Goal: Task Accomplishment & Management: Manage account settings

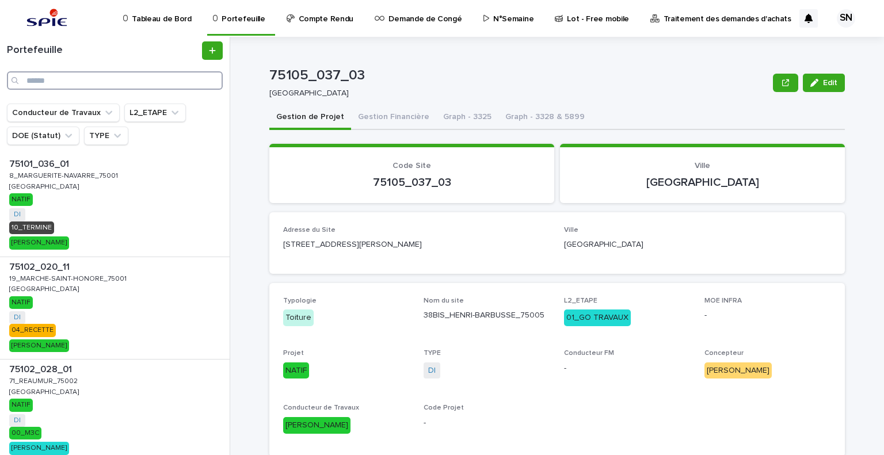
click at [44, 80] on input "Search" at bounding box center [115, 80] width 216 height 18
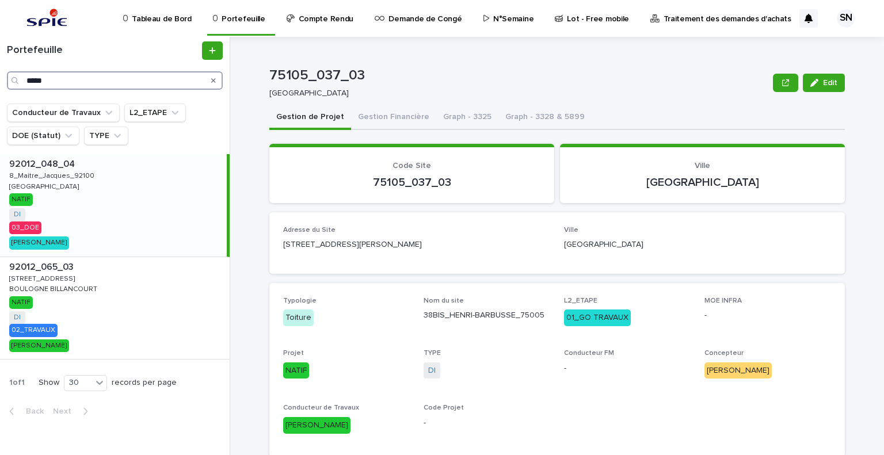
type input "*****"
click at [119, 209] on div "92012_048_04 92012_048_04 8_Maitre_Jacques_92100 8_Maitre_Jacques_92100 [GEOGRA…" at bounding box center [113, 205] width 227 height 102
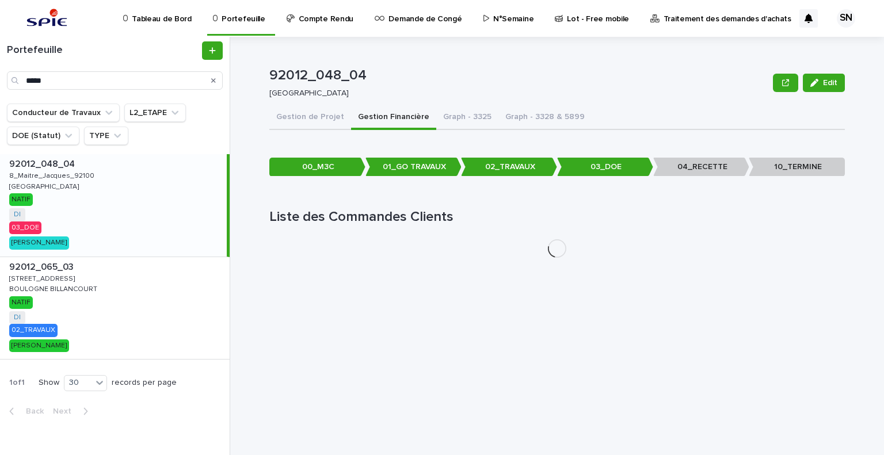
click at [387, 120] on button "Gestion Financière" at bounding box center [393, 118] width 85 height 24
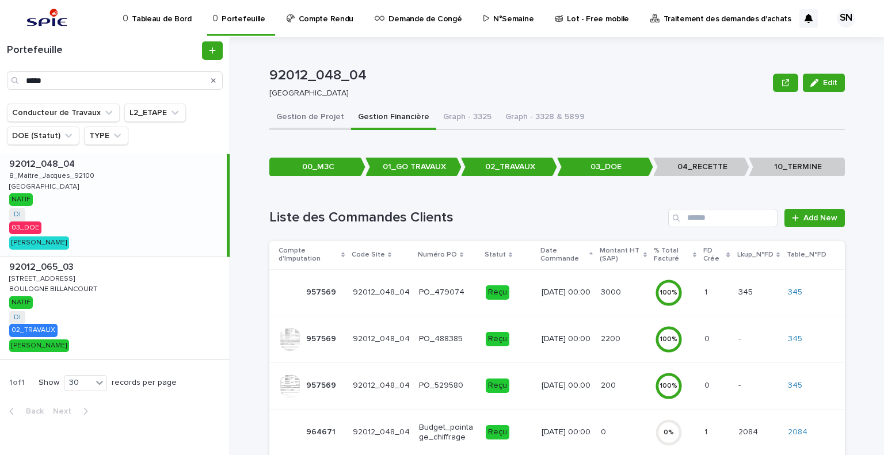
click at [300, 116] on button "Gestion de Projet" at bounding box center [310, 118] width 82 height 24
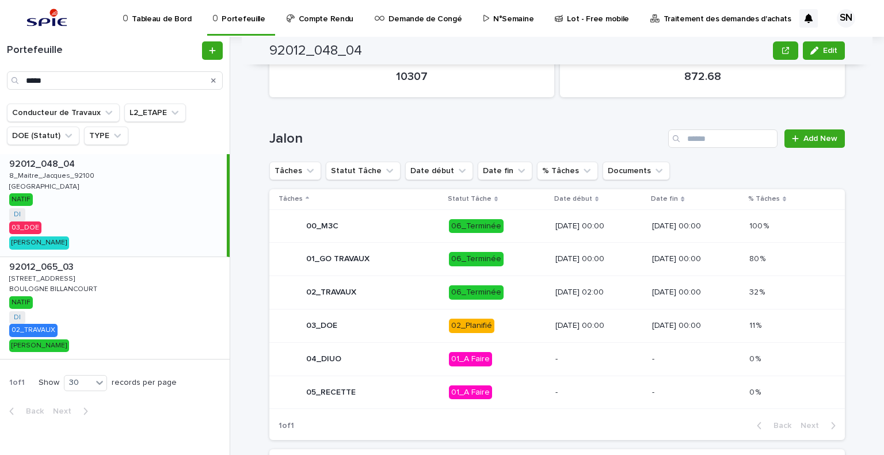
scroll to position [481, 0]
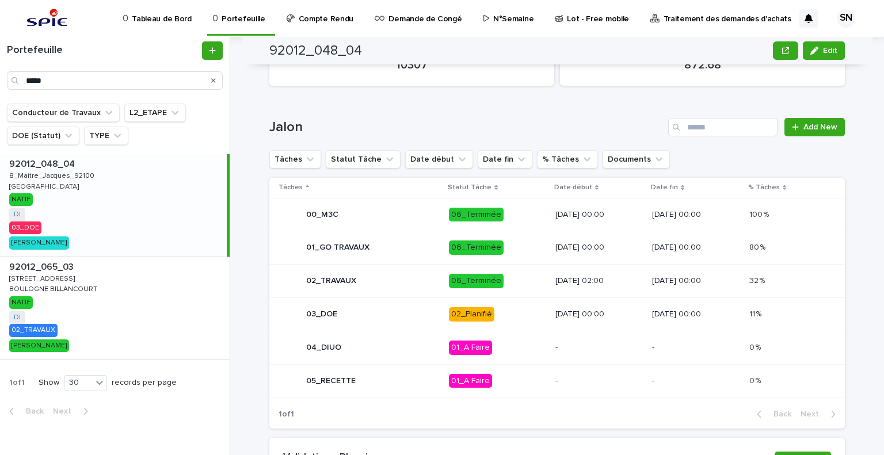
click at [568, 315] on p "[DATE] 00:00" at bounding box center [599, 315] width 88 height 10
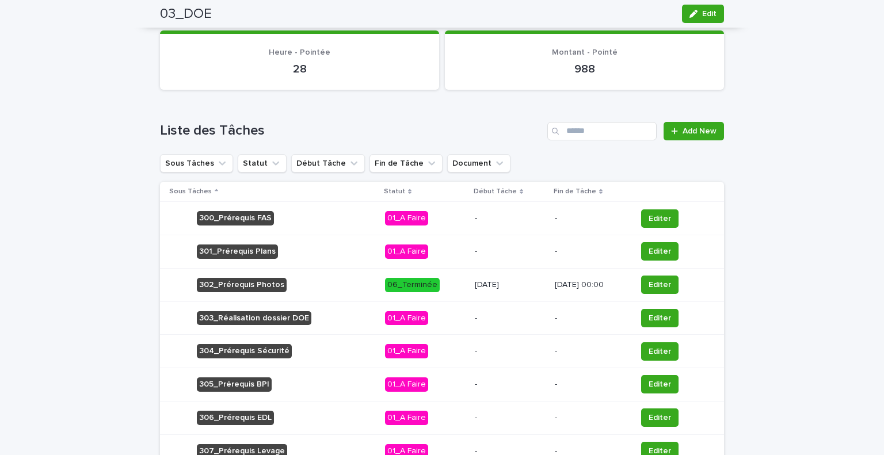
scroll to position [635, 0]
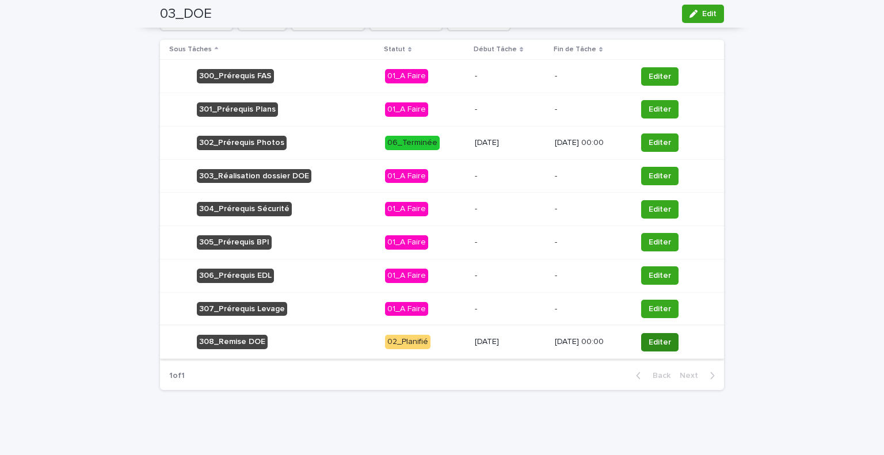
click at [665, 337] on span "Editer" at bounding box center [660, 343] width 22 height 12
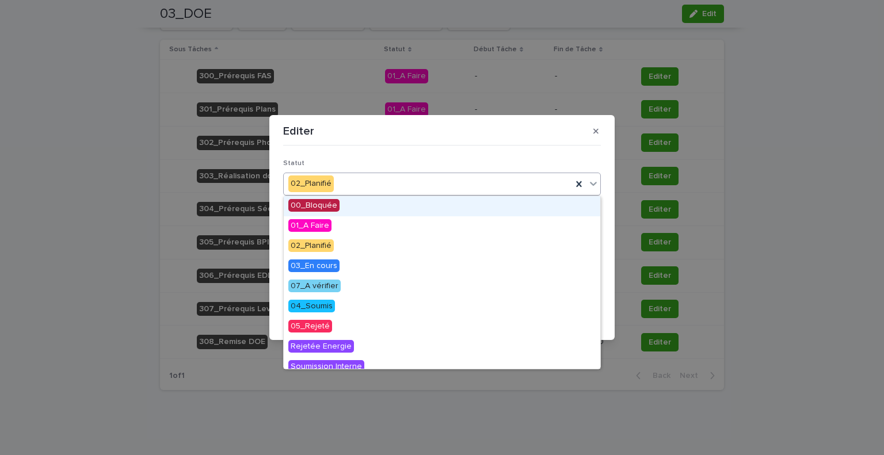
click at [391, 182] on div "02_Planifié" at bounding box center [428, 183] width 288 height 19
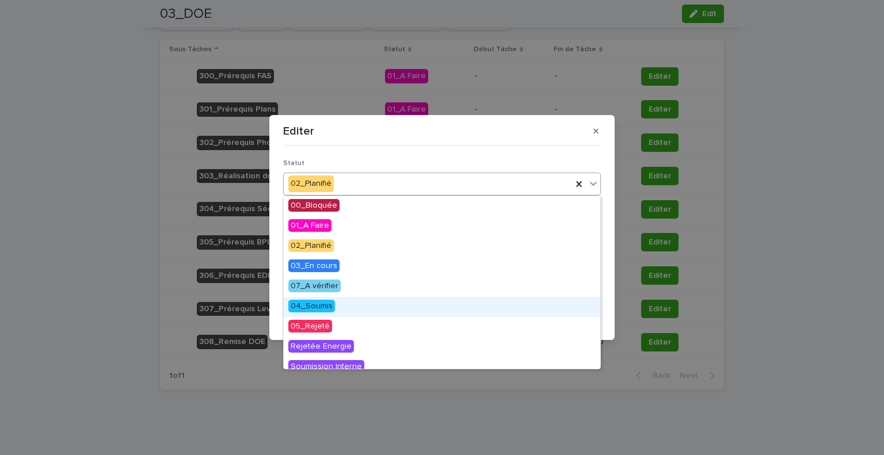
click at [357, 299] on div "04_Soumis" at bounding box center [442, 307] width 317 height 20
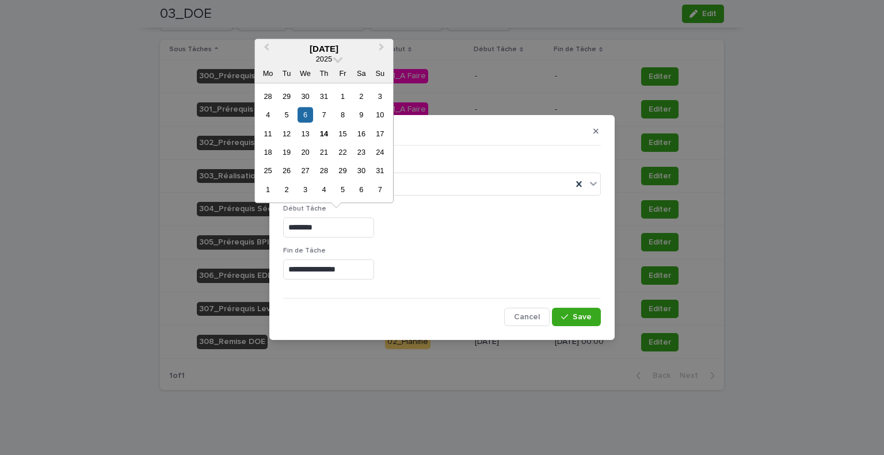
click at [312, 232] on input "********" at bounding box center [328, 228] width 91 height 20
click at [322, 135] on div "14" at bounding box center [324, 134] width 16 height 16
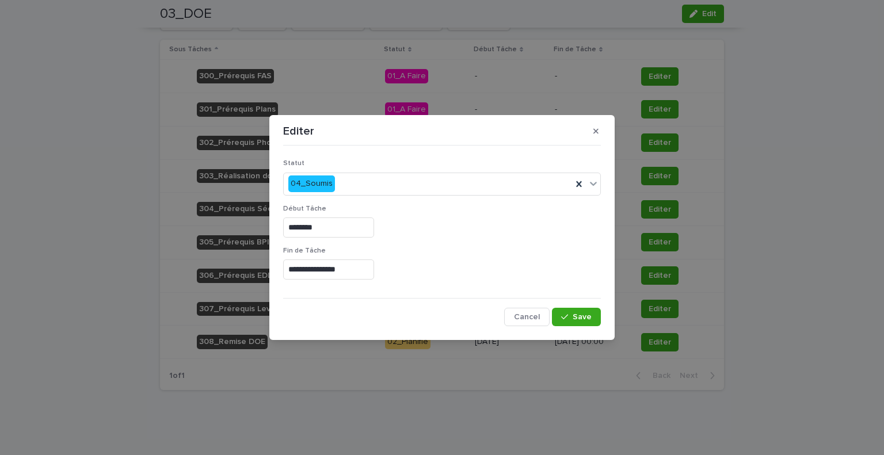
type input "*********"
click at [308, 257] on div "**********" at bounding box center [442, 268] width 318 height 42
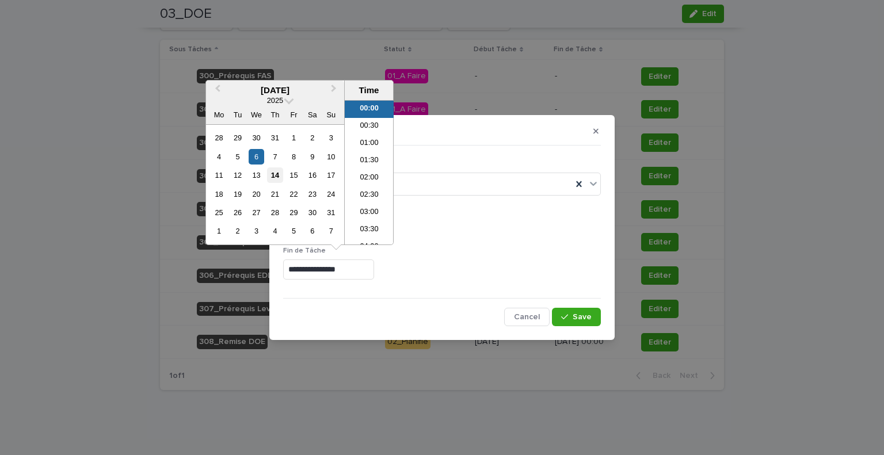
drag, startPoint x: 308, startPoint y: 270, endPoint x: 278, endPoint y: 174, distance: 100.3
click at [278, 174] on body "Tableau de Bord Portefeuille Compte Rendu Demande de Congé N°Semaine Lot - Free…" at bounding box center [442, 227] width 884 height 455
click at [278, 174] on div "14" at bounding box center [275, 175] width 16 height 16
type input "**********"
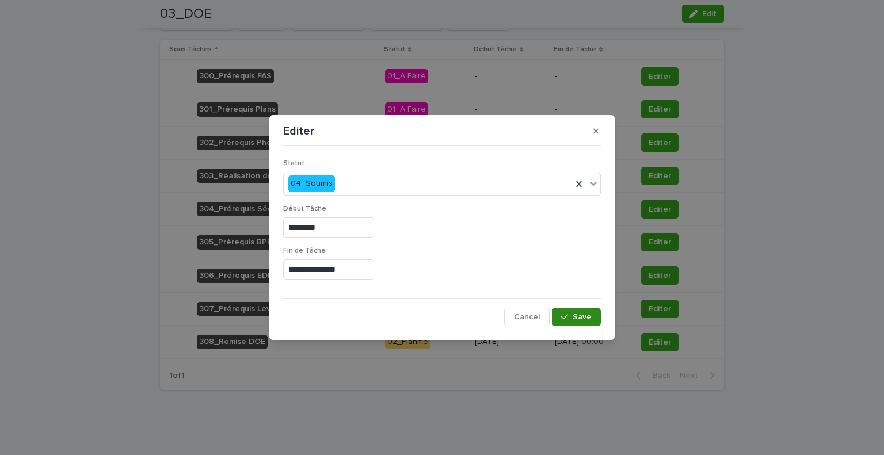
click at [597, 315] on button "Save" at bounding box center [576, 317] width 49 height 18
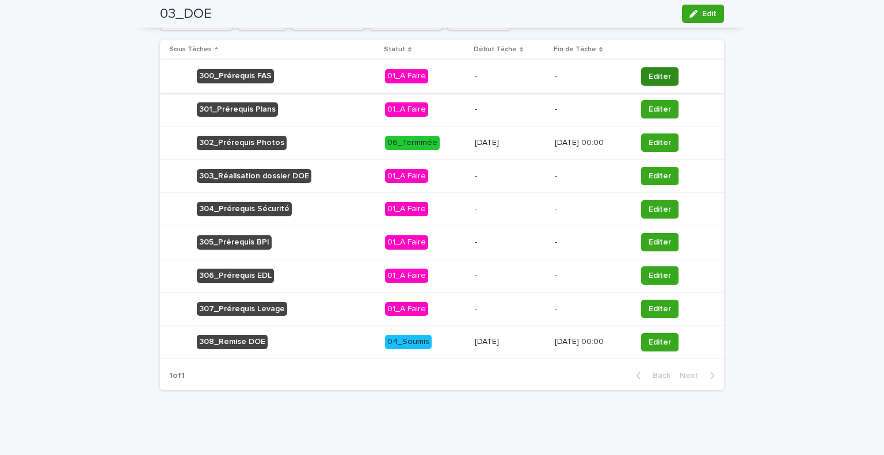
click at [657, 81] on span "Editer" at bounding box center [660, 77] width 22 height 12
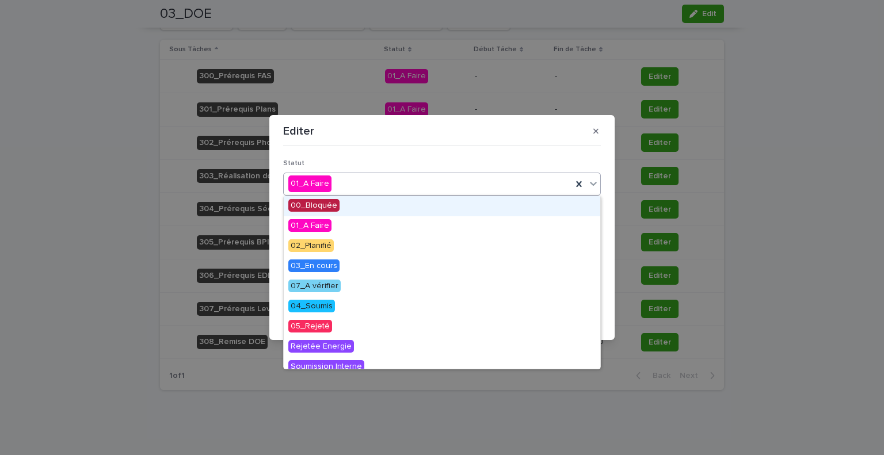
click at [453, 185] on div "01_A Faire" at bounding box center [428, 183] width 288 height 19
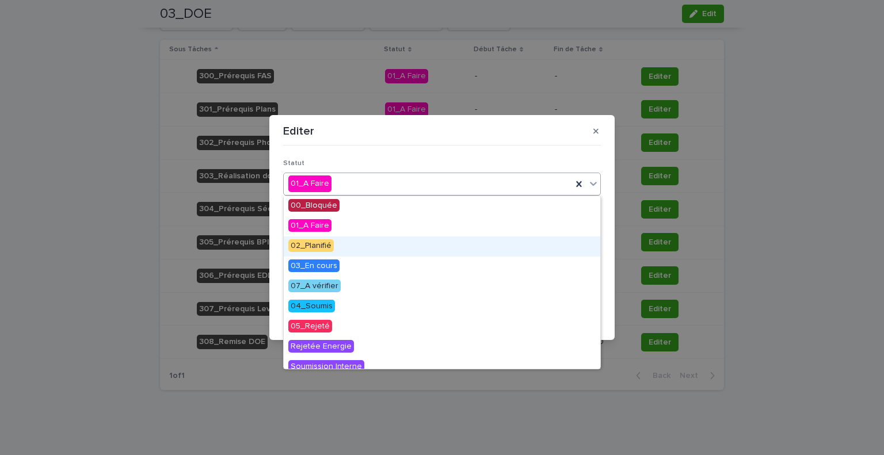
scroll to position [129, 0]
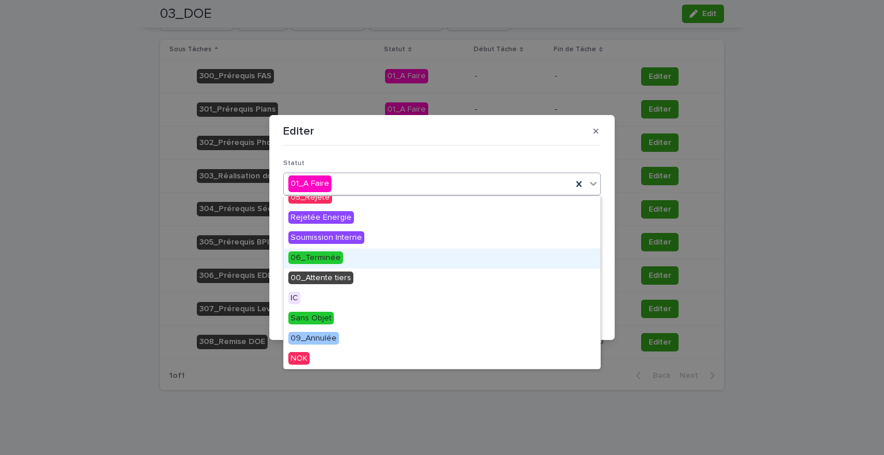
click at [391, 263] on div "06_Terminée" at bounding box center [442, 259] width 317 height 20
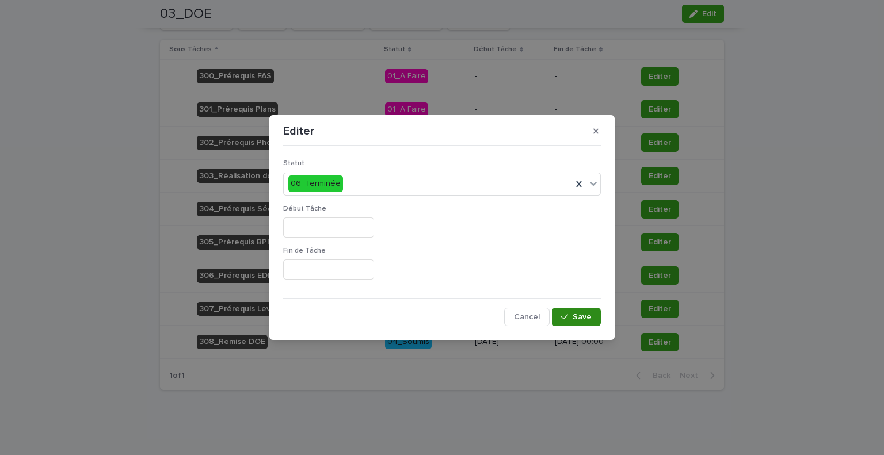
click at [588, 309] on button "Save" at bounding box center [576, 317] width 49 height 18
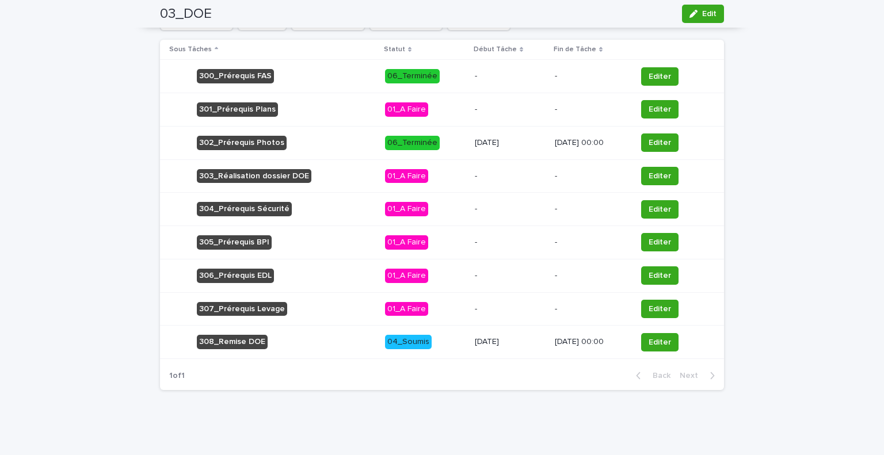
click at [665, 108] on span "Editer" at bounding box center [660, 110] width 22 height 12
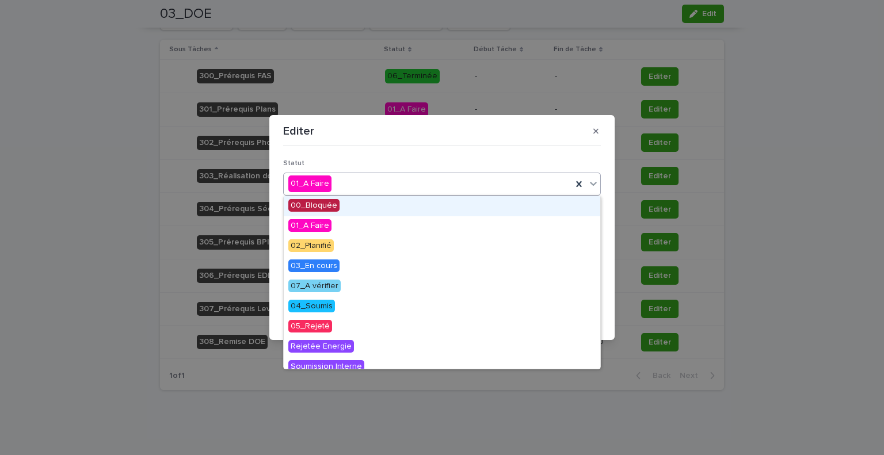
click at [525, 182] on div "01_A Faire" at bounding box center [428, 183] width 288 height 19
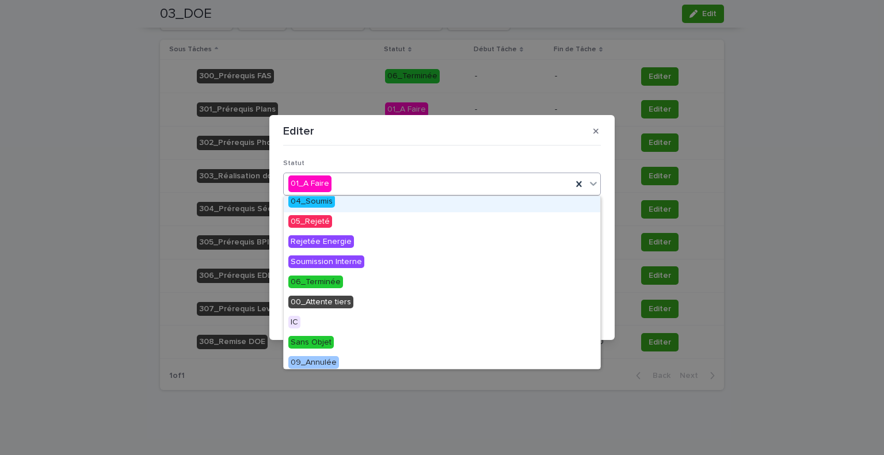
scroll to position [117, 0]
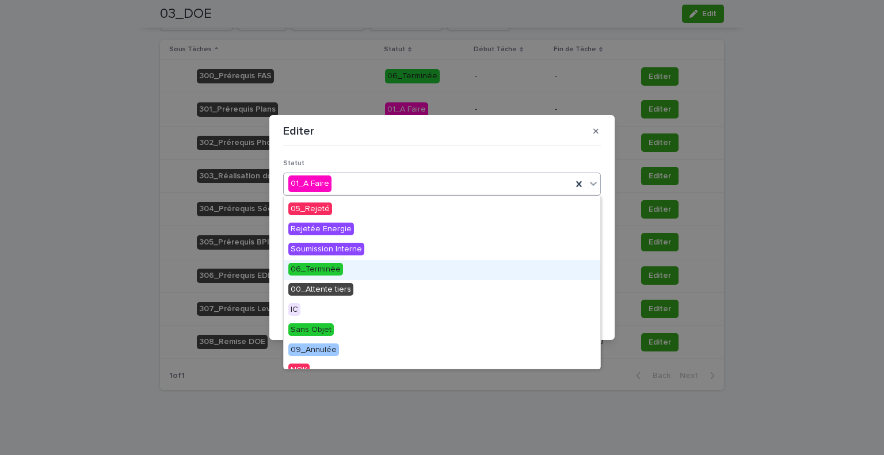
click at [427, 278] on div "06_Terminée" at bounding box center [442, 270] width 317 height 20
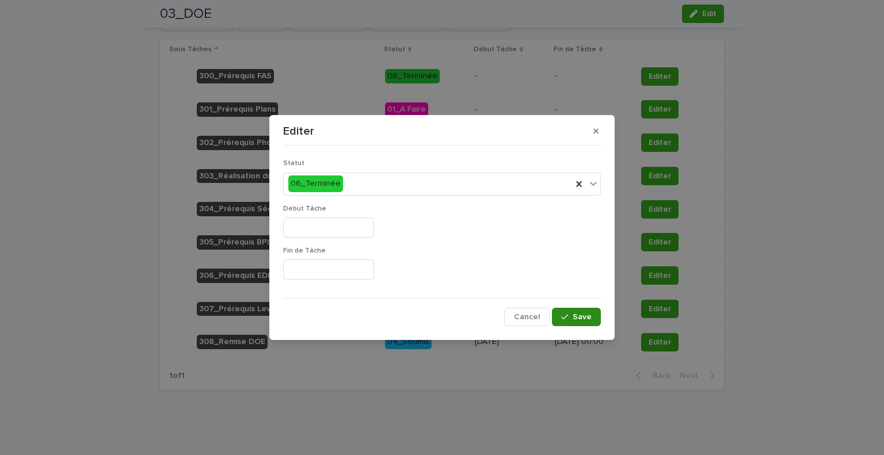
click at [577, 317] on span "Save" at bounding box center [582, 317] width 19 height 8
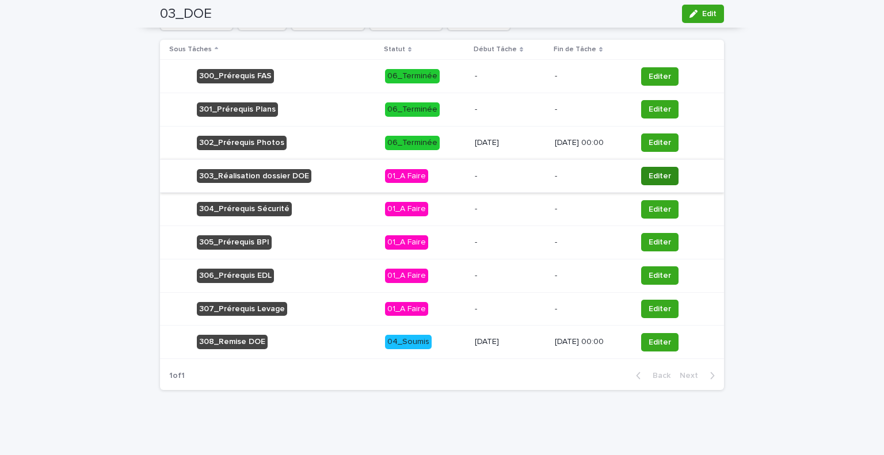
click at [657, 167] on button "Editer" at bounding box center [659, 176] width 37 height 18
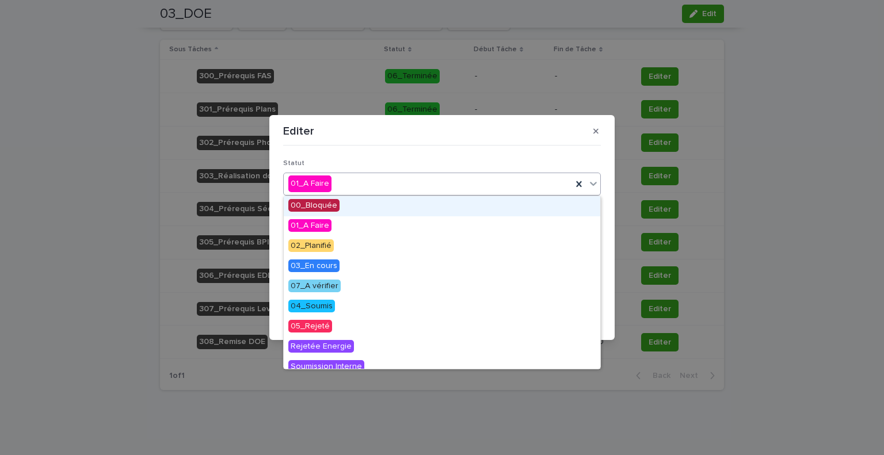
click at [476, 179] on div "01_A Faire" at bounding box center [428, 183] width 288 height 19
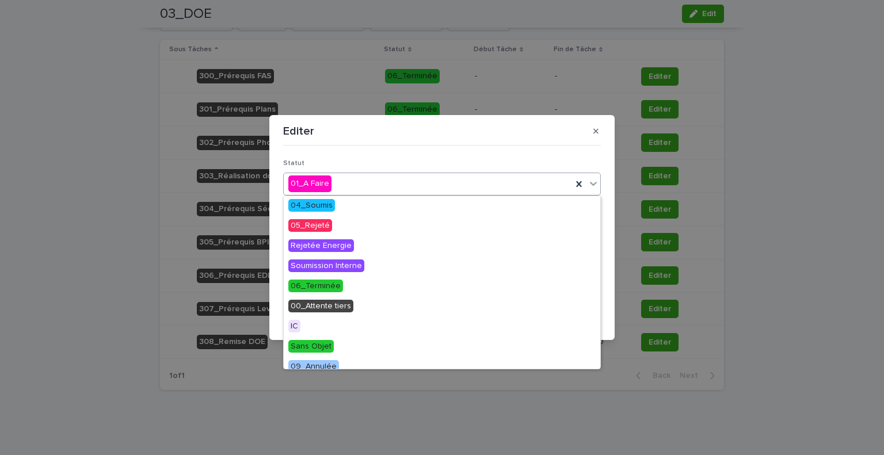
scroll to position [101, 0]
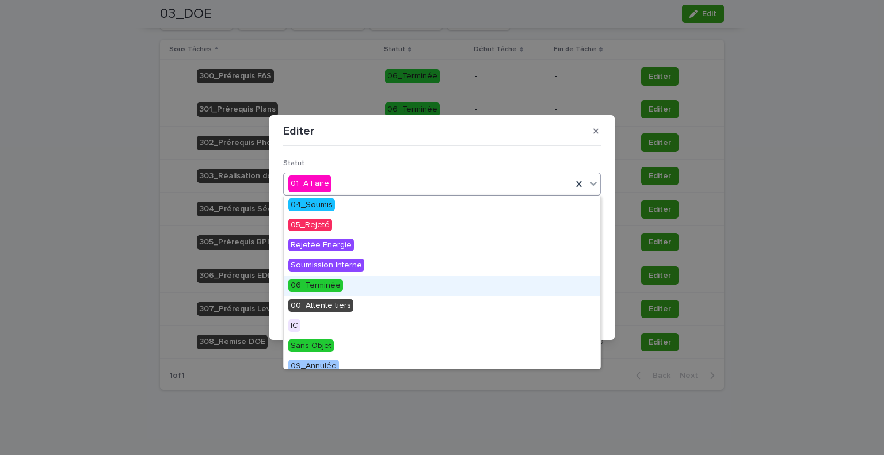
click at [393, 283] on div "06_Terminée" at bounding box center [442, 286] width 317 height 20
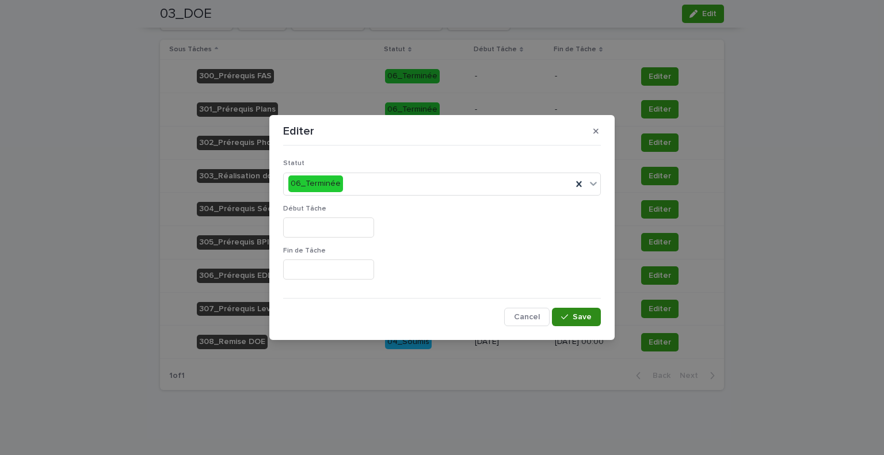
click at [567, 313] on icon "button" at bounding box center [564, 317] width 7 height 8
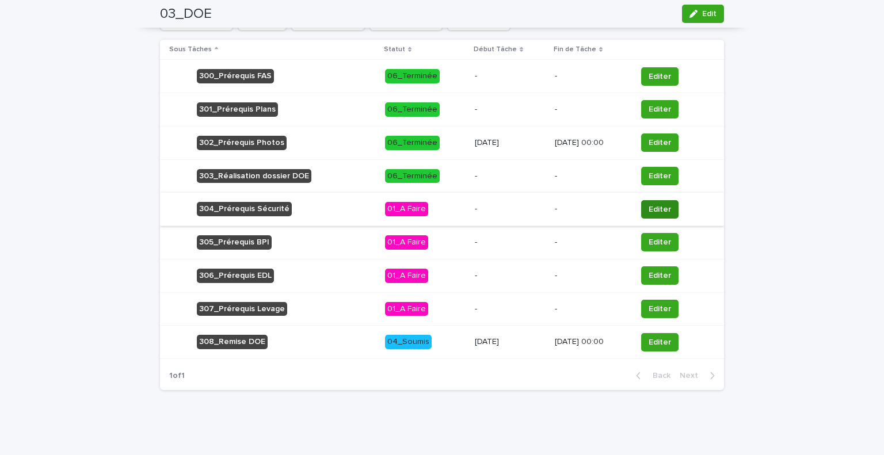
click at [666, 207] on span "Editer" at bounding box center [660, 210] width 22 height 12
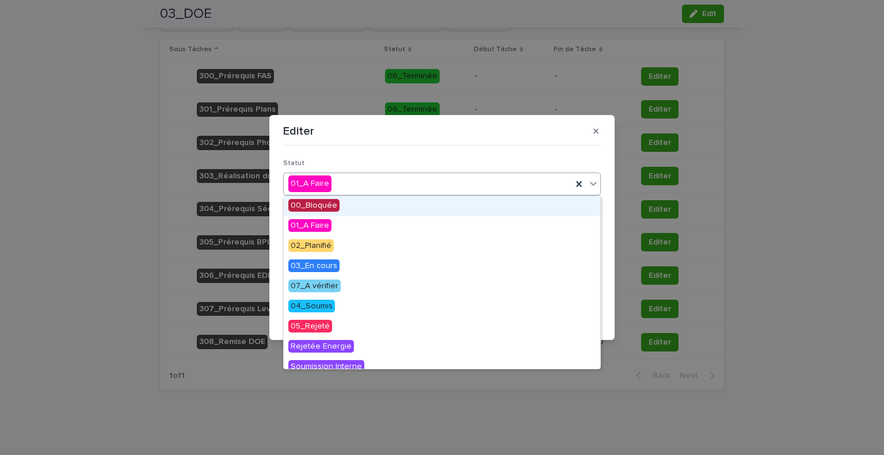
click at [478, 192] on div "01_A Faire" at bounding box center [428, 183] width 288 height 19
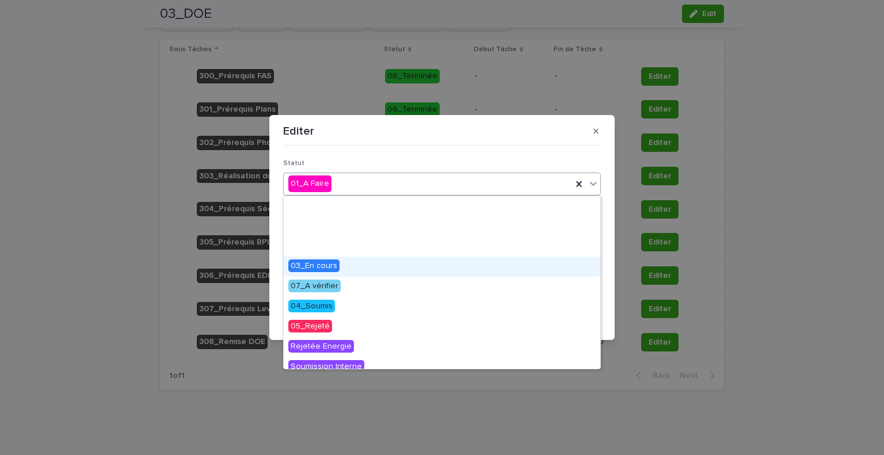
scroll to position [129, 0]
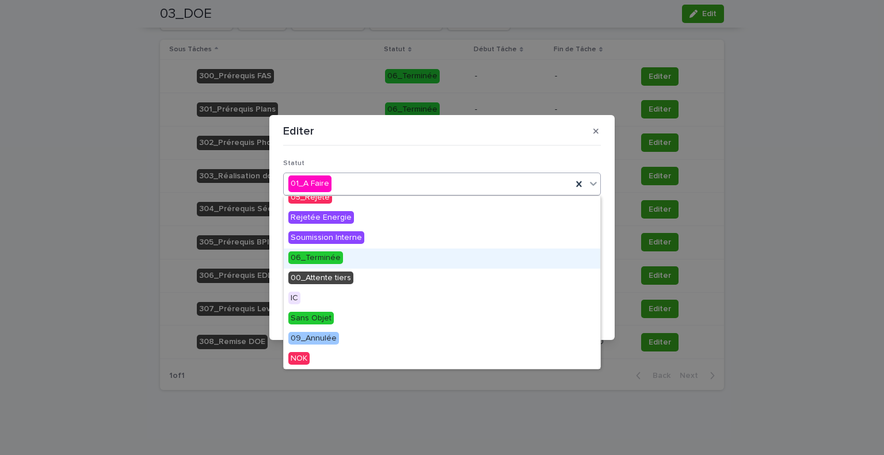
click at [429, 257] on div "06_Terminée" at bounding box center [442, 259] width 317 height 20
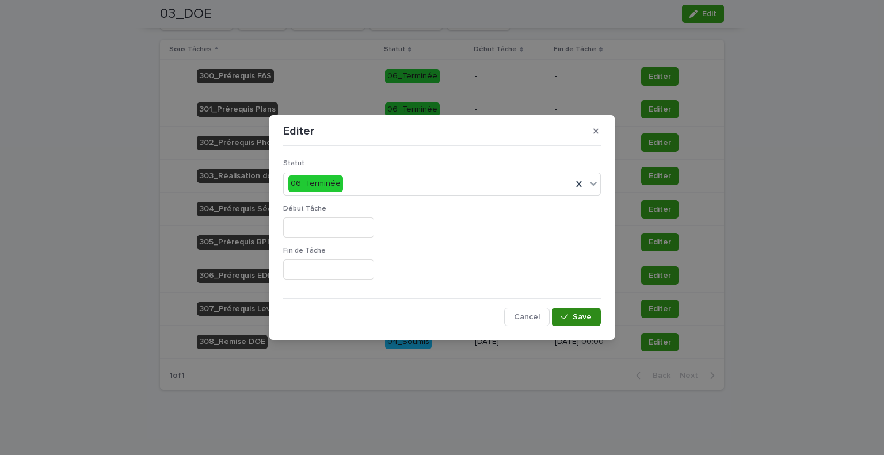
click at [584, 320] on span "Save" at bounding box center [582, 317] width 19 height 8
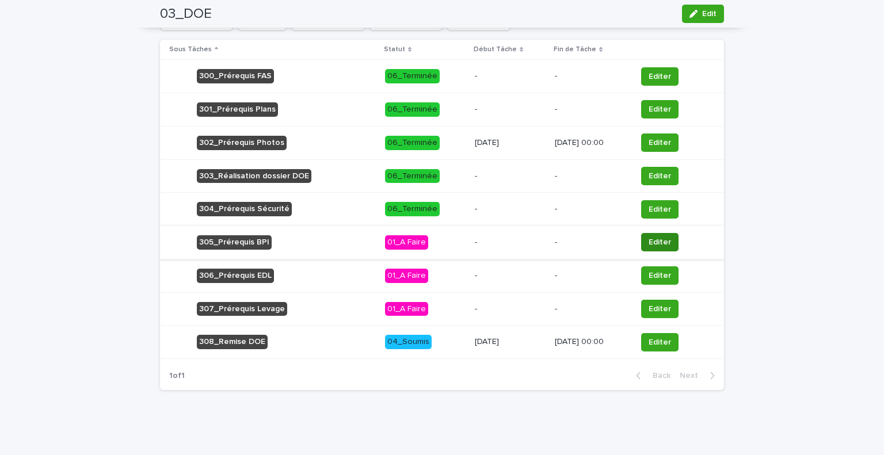
click at [664, 237] on span "Editer" at bounding box center [660, 243] width 22 height 12
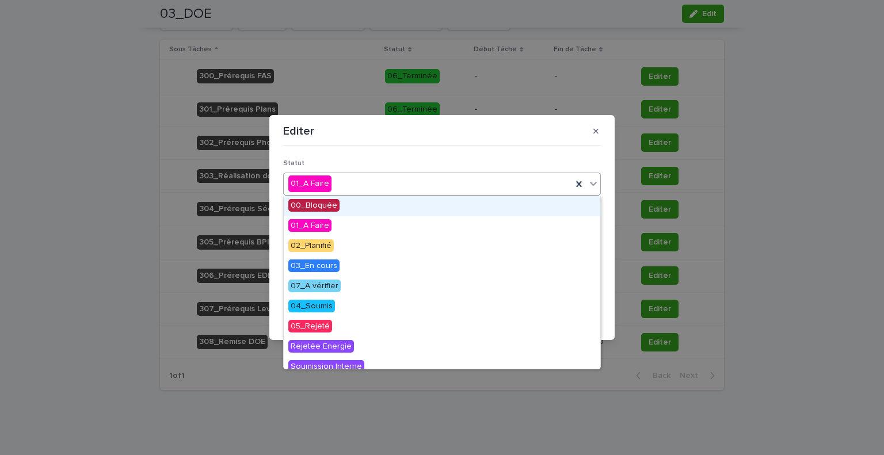
click at [426, 188] on div "01_A Faire" at bounding box center [428, 183] width 288 height 19
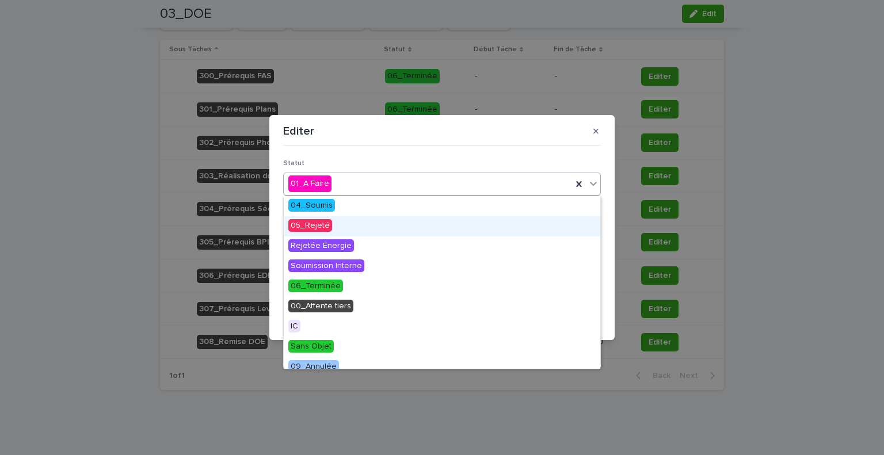
scroll to position [101, 0]
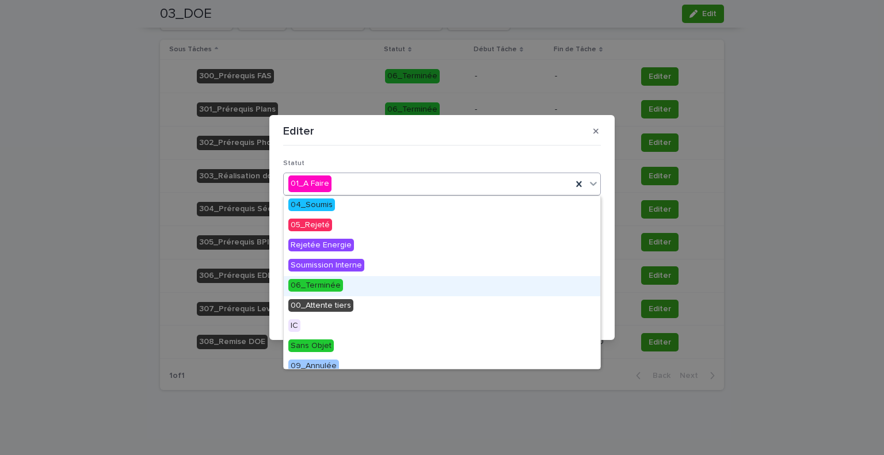
click at [391, 291] on div "06_Terminée" at bounding box center [442, 286] width 317 height 20
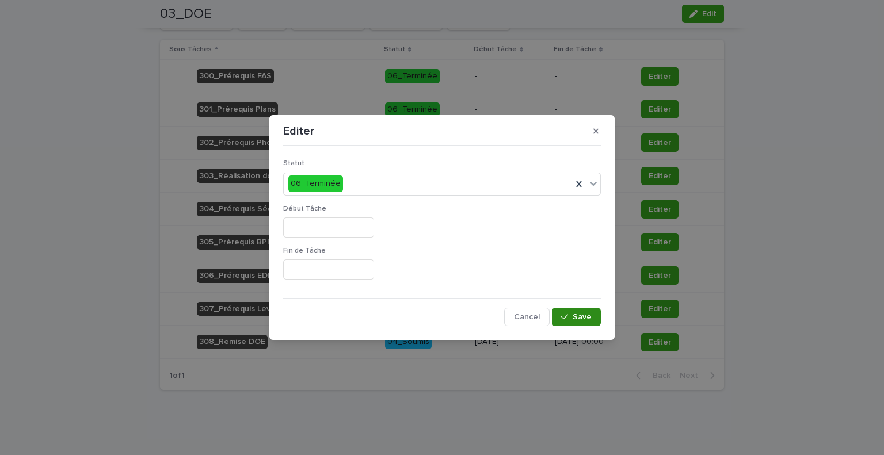
click at [581, 322] on button "Save" at bounding box center [576, 317] width 49 height 18
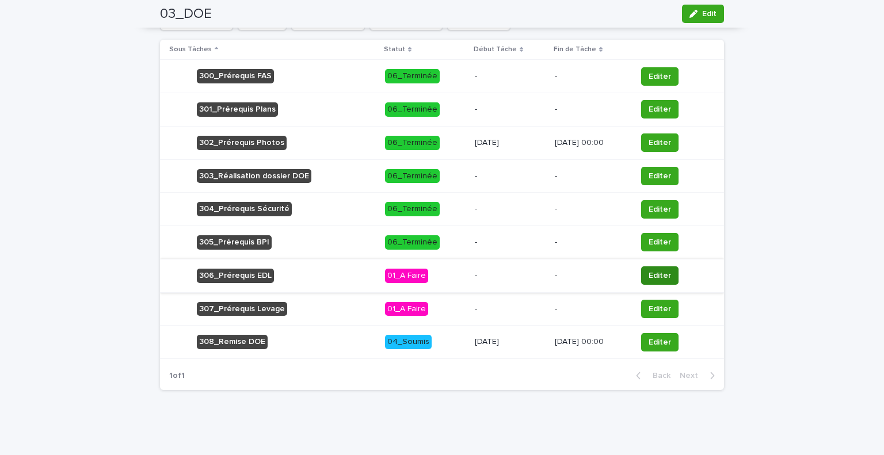
click at [660, 276] on span "Editer" at bounding box center [660, 276] width 22 height 12
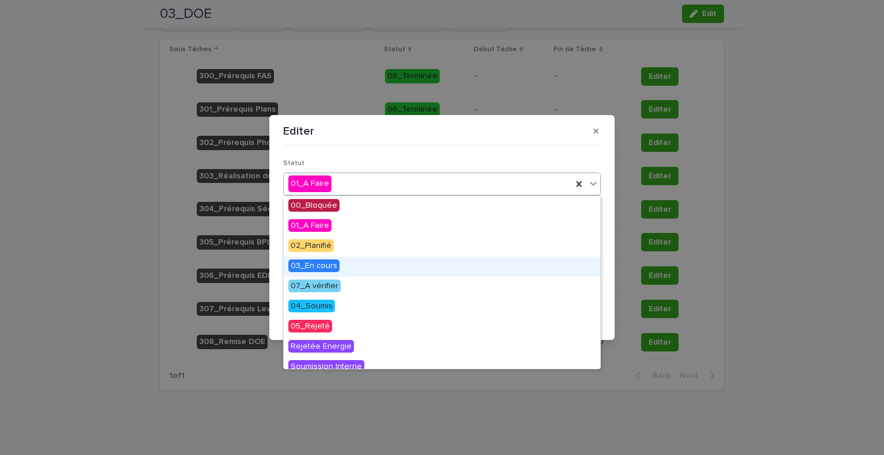
click at [410, 307] on body "Tableau de Bord Portefeuille Compte Rendu Demande de Congé N°Semaine Lot - Free…" at bounding box center [442, 227] width 884 height 455
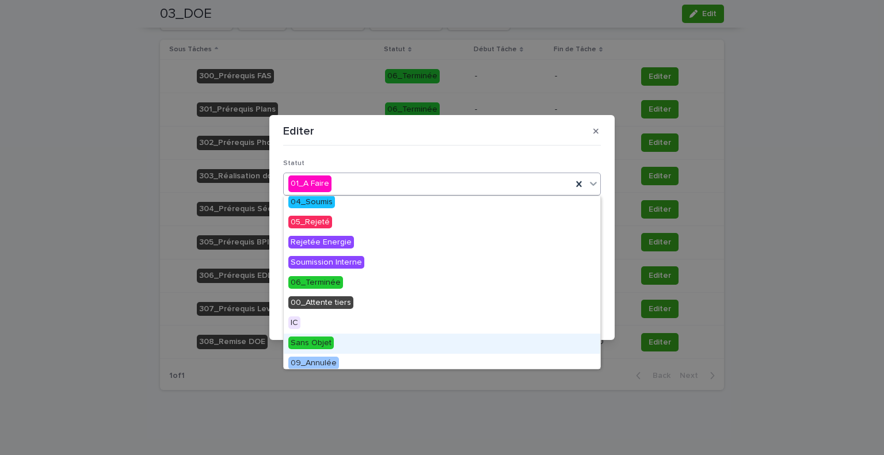
scroll to position [103, 0]
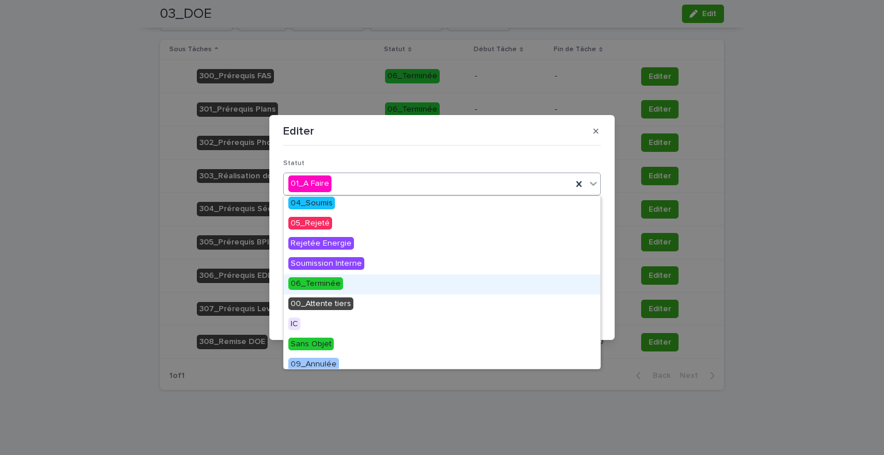
click at [395, 287] on div "06_Terminée" at bounding box center [442, 285] width 317 height 20
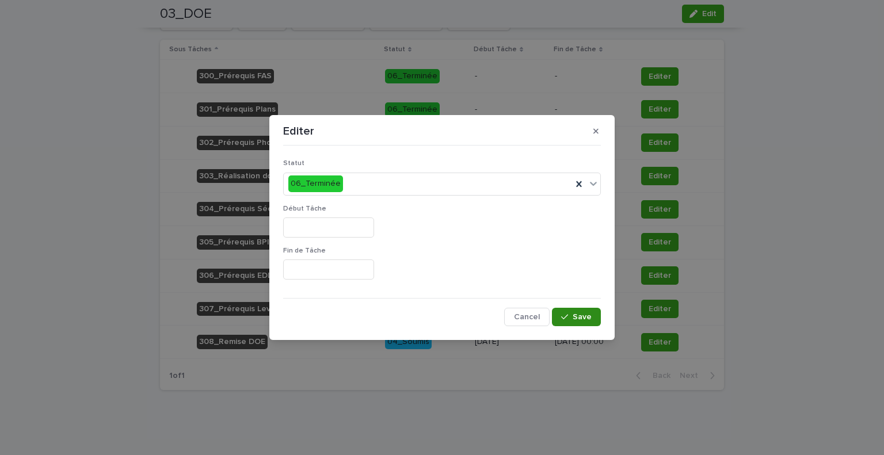
click at [572, 313] on div "button" at bounding box center [567, 317] width 12 height 8
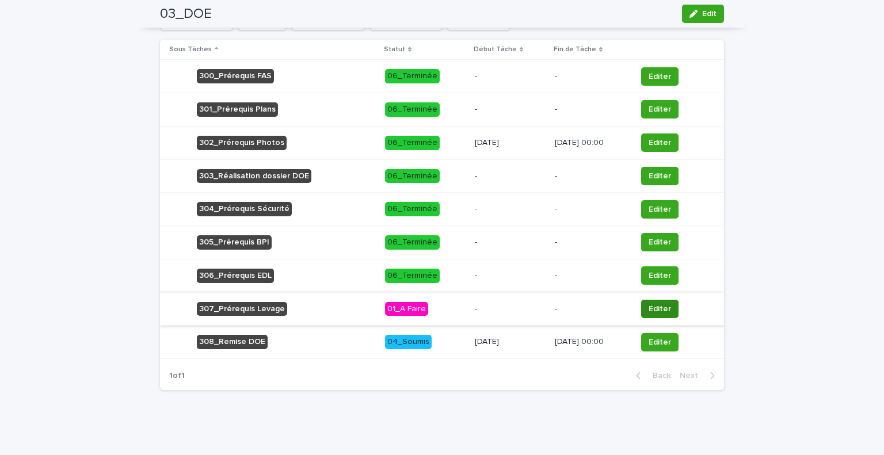
click at [669, 304] on button "Editer" at bounding box center [659, 309] width 37 height 18
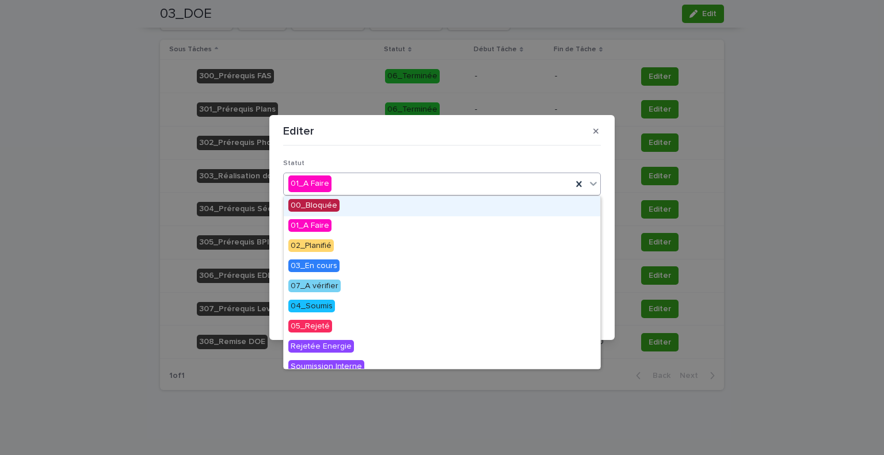
click at [441, 188] on div "01_A Faire" at bounding box center [428, 183] width 288 height 19
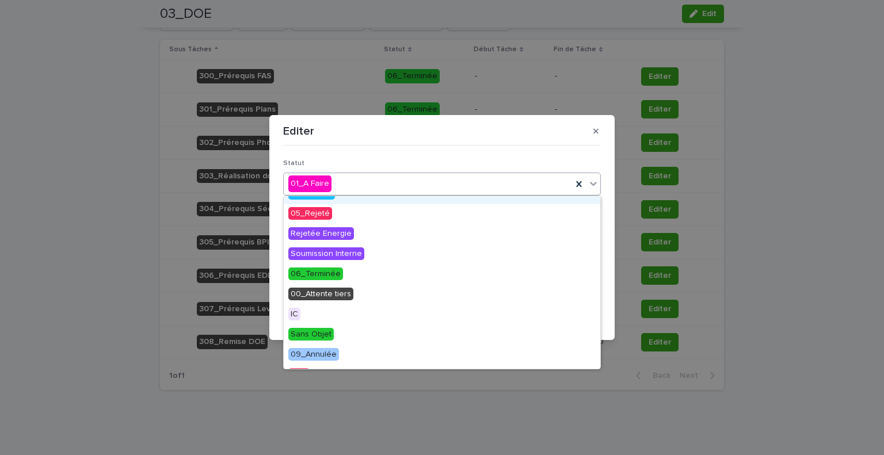
scroll to position [116, 0]
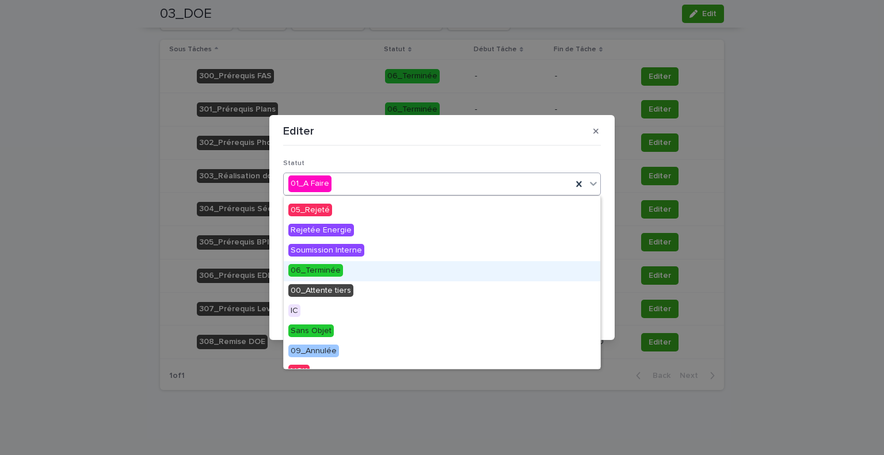
click at [405, 268] on div "06_Terminée" at bounding box center [442, 271] width 317 height 20
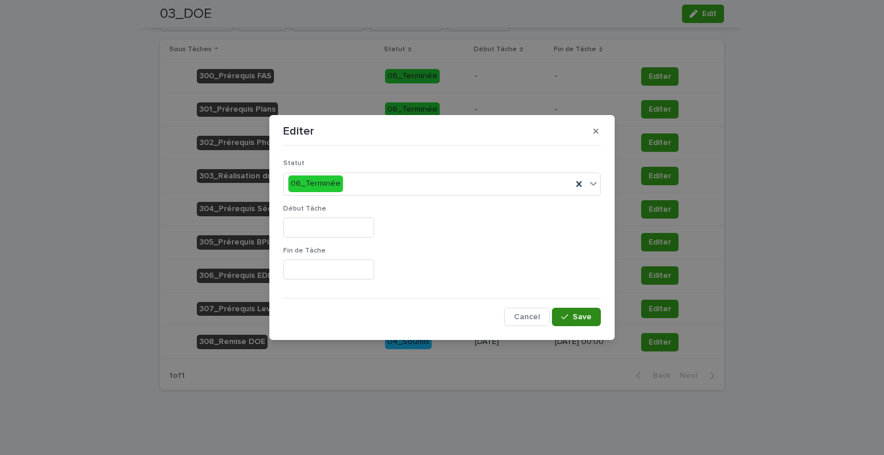
click at [573, 318] on div "button" at bounding box center [567, 317] width 12 height 8
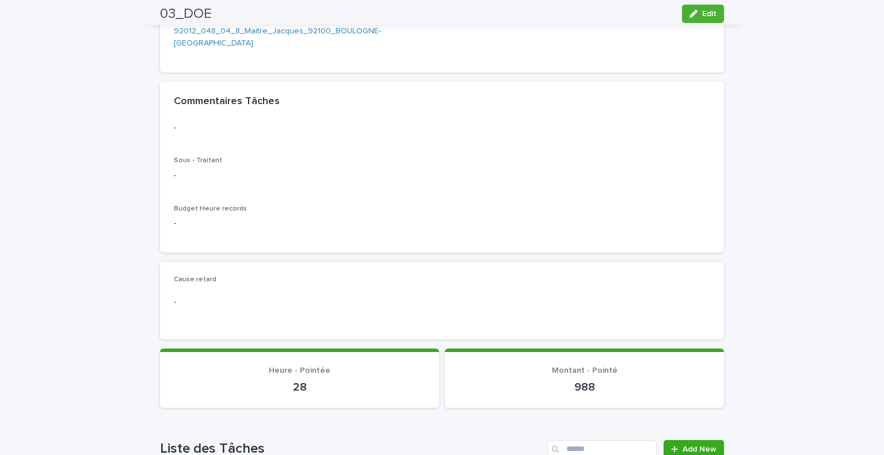
scroll to position [0, 0]
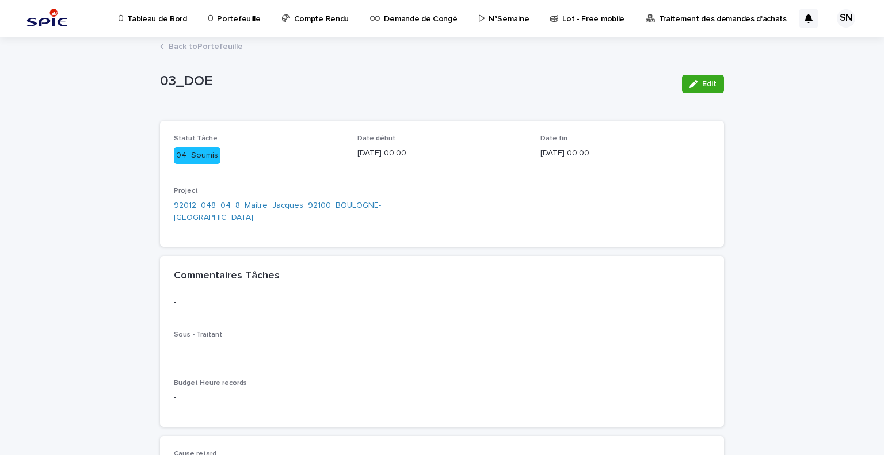
click at [226, 20] on p "Portefeuille" at bounding box center [238, 12] width 43 height 24
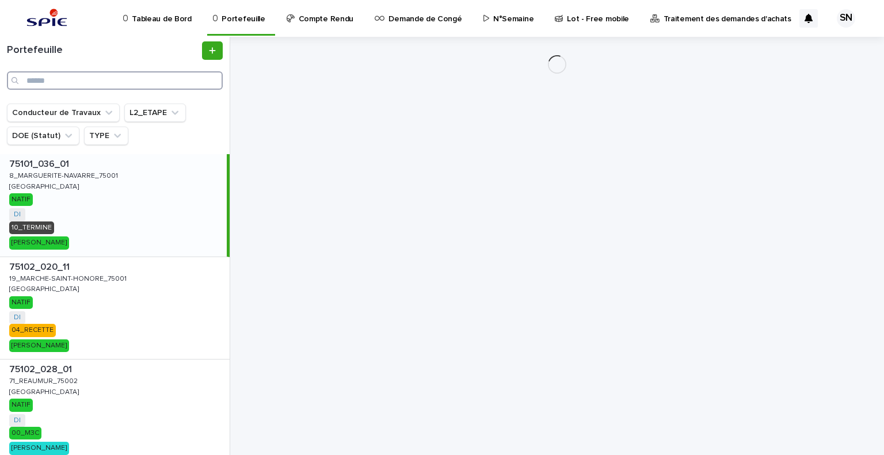
click at [60, 77] on input "Search" at bounding box center [115, 80] width 216 height 18
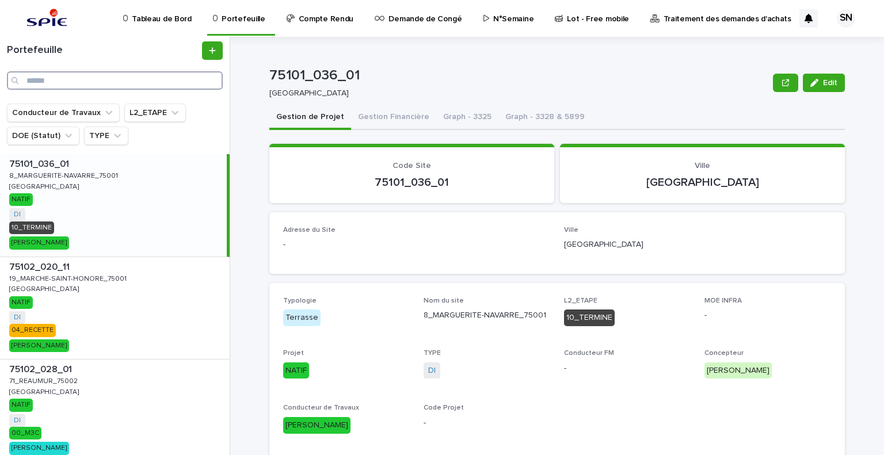
click at [62, 78] on input "Search" at bounding box center [115, 80] width 216 height 18
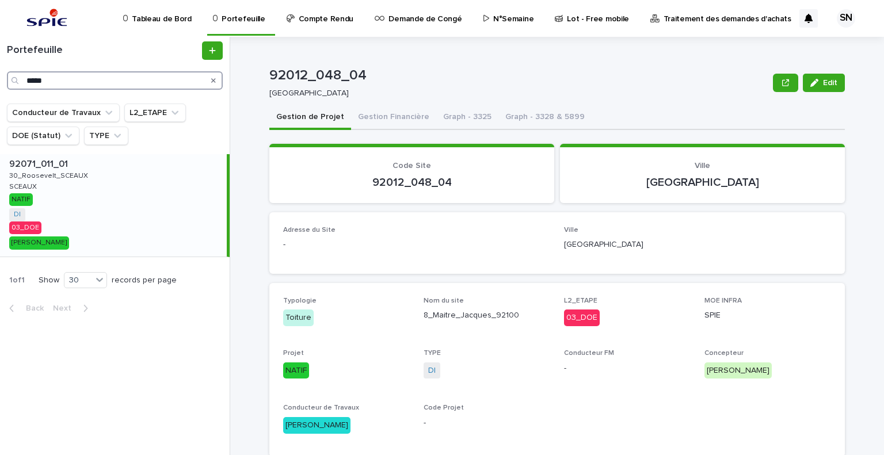
type input "*****"
click at [92, 207] on div "92071_011_01 92071_011_01 30_Roosevelt_SCEAUX 30_Roosevelt_SCEAUX SCEAUX SCEAUX…" at bounding box center [113, 205] width 227 height 102
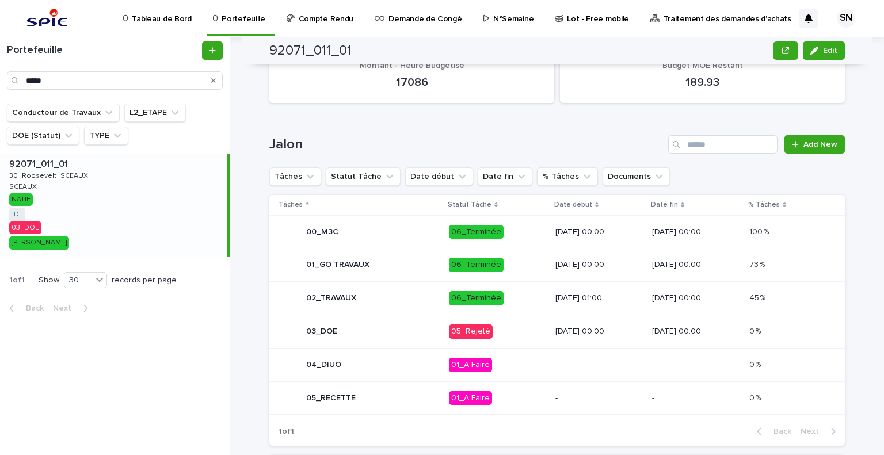
scroll to position [465, 0]
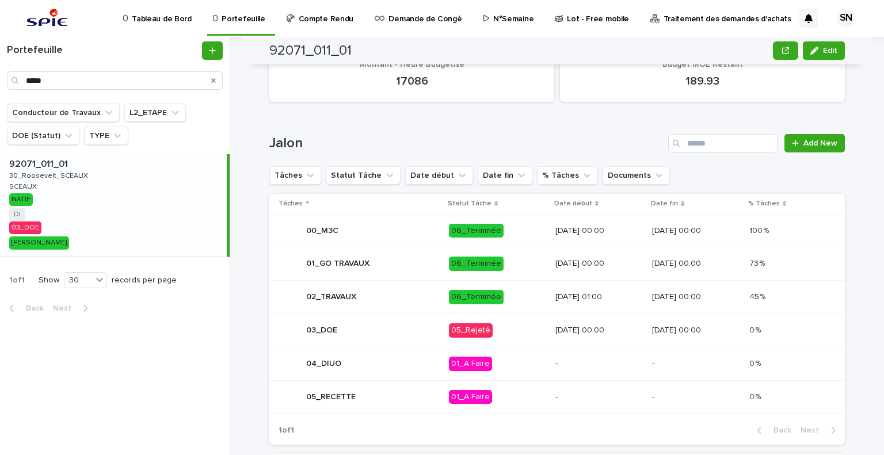
click at [581, 321] on div "[DATE] 00:00" at bounding box center [599, 330] width 88 height 19
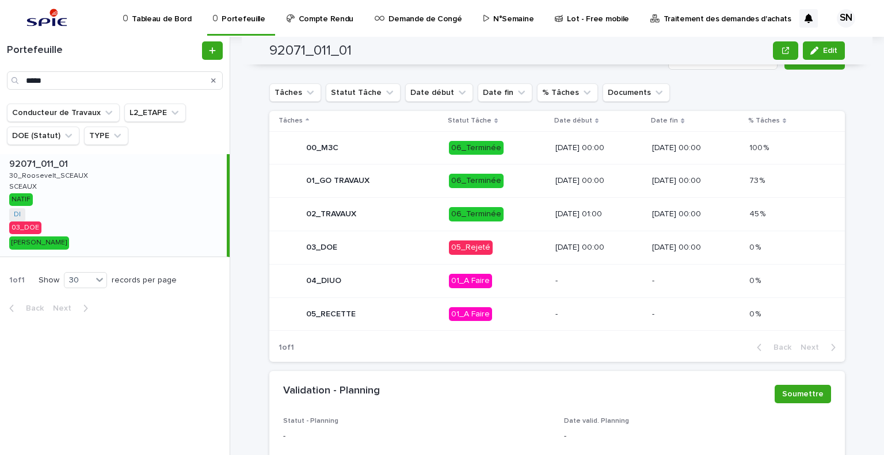
scroll to position [558, 0]
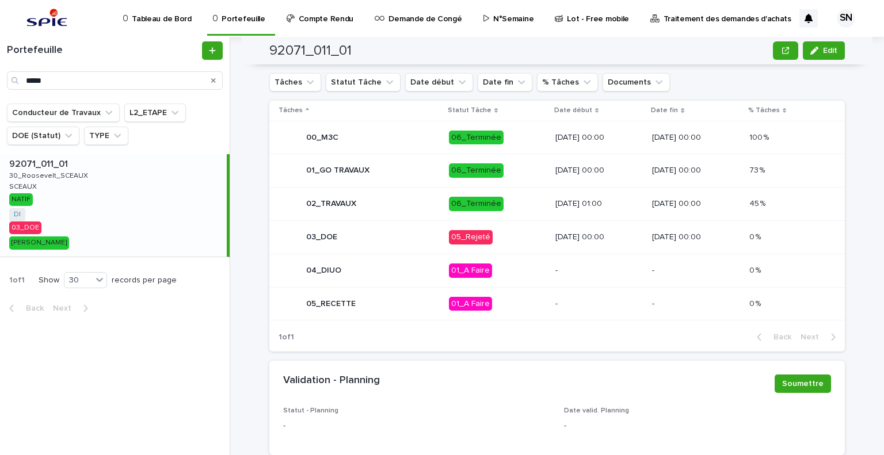
click at [670, 238] on p "[DATE] 00:00" at bounding box center [696, 237] width 88 height 10
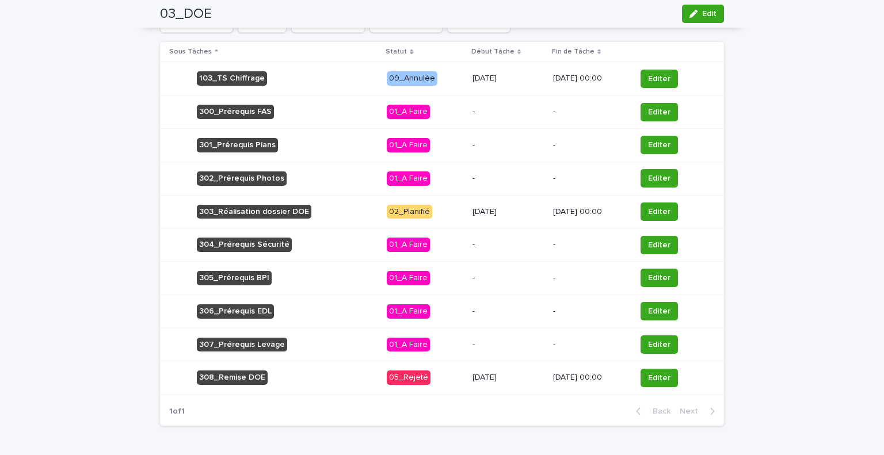
scroll to position [620, 0]
click at [664, 373] on span "Editer" at bounding box center [659, 378] width 22 height 12
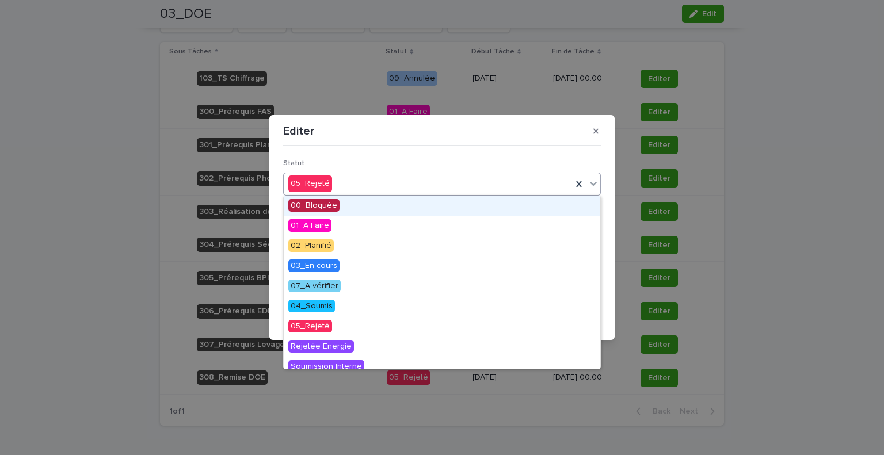
click at [430, 183] on div "05_Rejeté" at bounding box center [428, 183] width 288 height 19
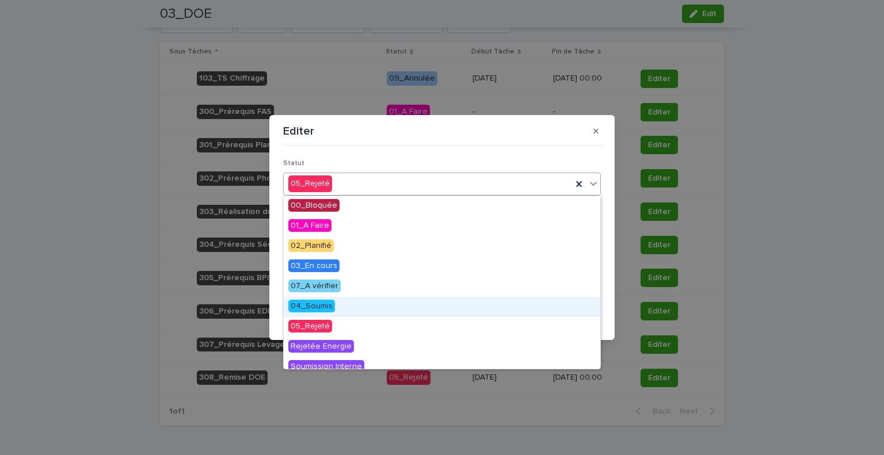
click at [357, 301] on div "04_Soumis" at bounding box center [442, 307] width 317 height 20
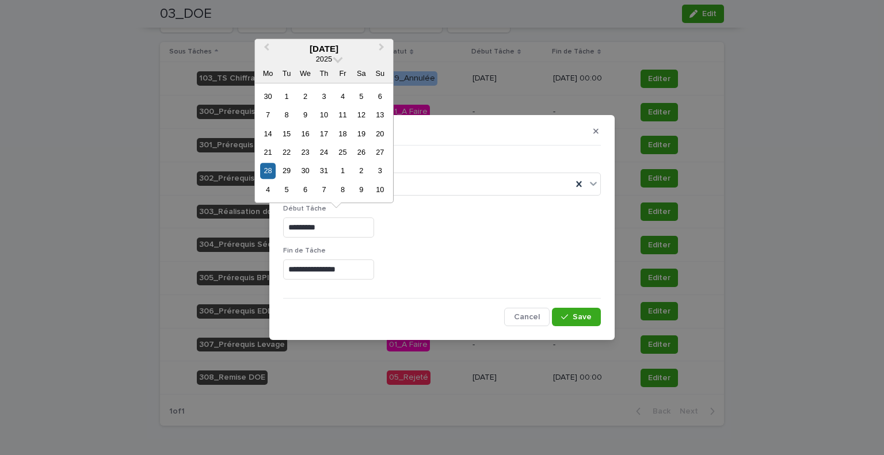
click at [368, 227] on input "*********" at bounding box center [328, 228] width 91 height 20
click at [389, 245] on div "Début Tâche *********" at bounding box center [442, 226] width 318 height 42
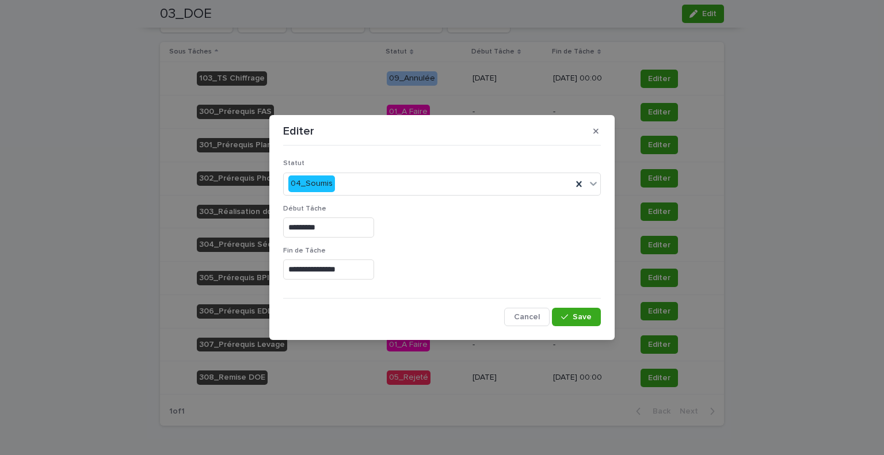
drag, startPoint x: 343, startPoint y: 234, endPoint x: 336, endPoint y: 233, distance: 7.0
click at [343, 234] on input "*********" at bounding box center [328, 228] width 91 height 20
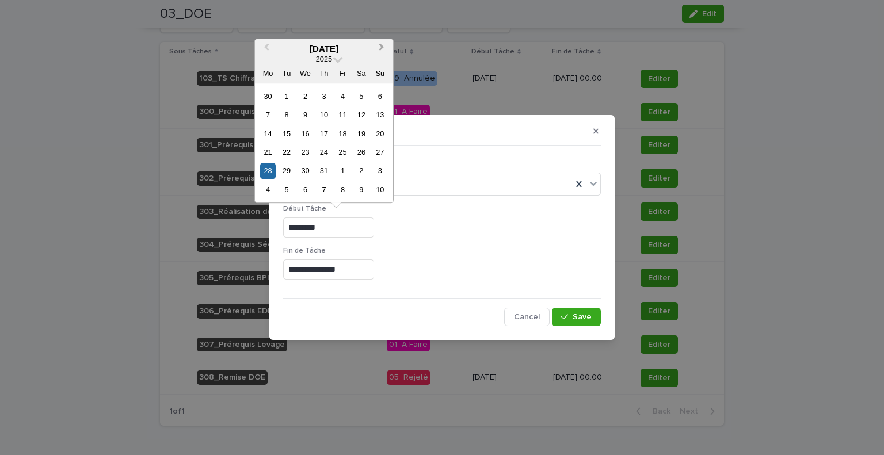
click at [380, 54] on button "Next Month" at bounding box center [382, 49] width 18 height 18
click at [328, 129] on div "14" at bounding box center [324, 134] width 16 height 16
type input "*********"
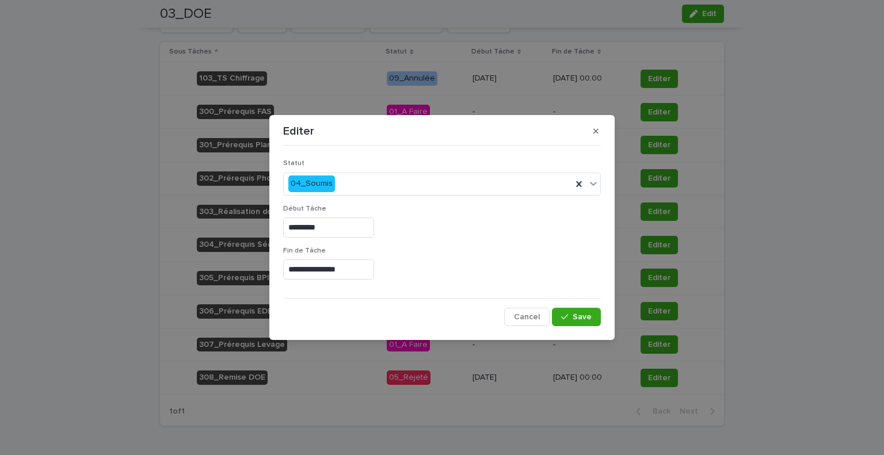
click at [306, 271] on input "**********" at bounding box center [328, 270] width 91 height 20
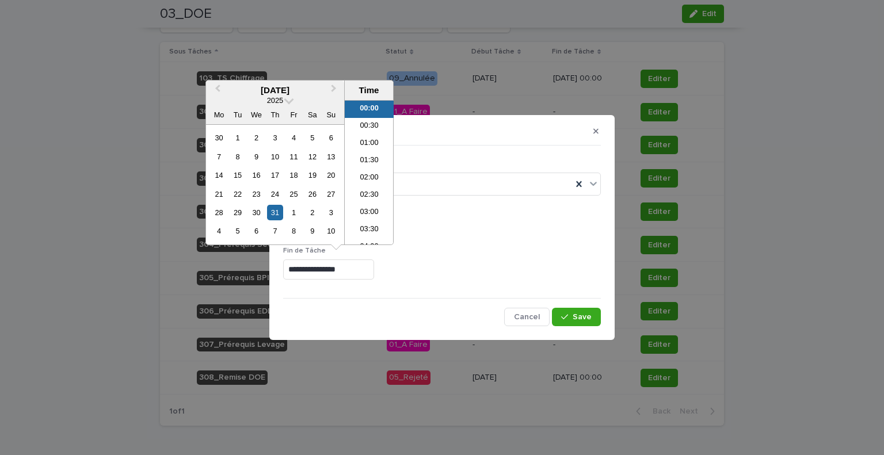
click at [523, 216] on div "Début Tâche *********" at bounding box center [442, 226] width 318 height 42
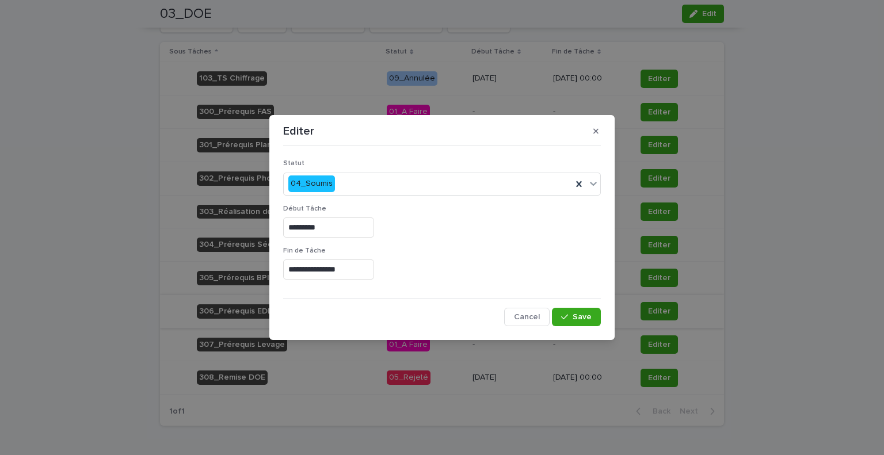
click at [528, 317] on span "Cancel" at bounding box center [527, 317] width 26 height 8
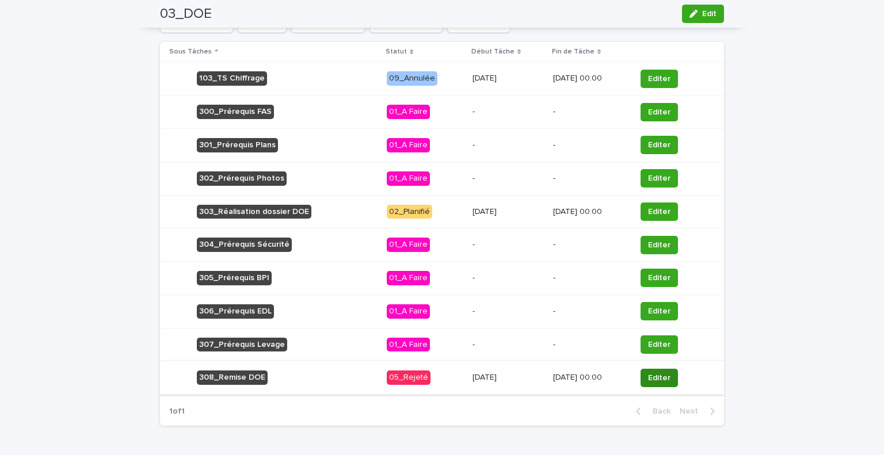
click at [650, 378] on span "Editer" at bounding box center [659, 378] width 22 height 12
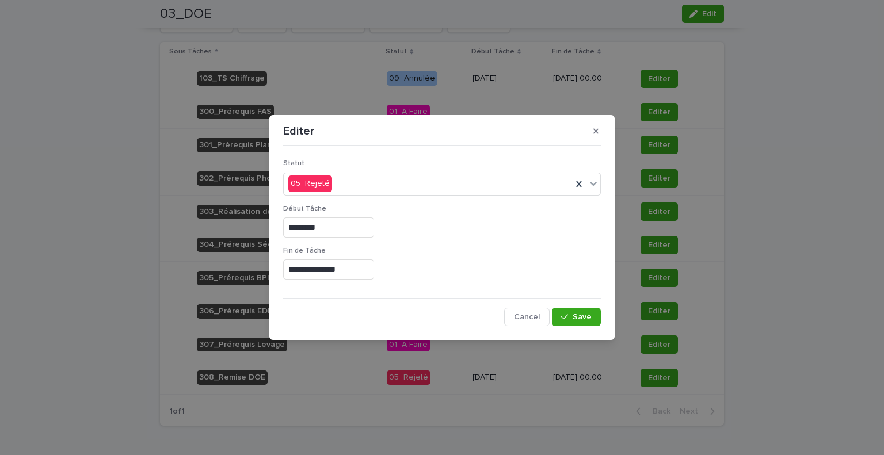
click at [322, 274] on input "**********" at bounding box center [328, 270] width 91 height 20
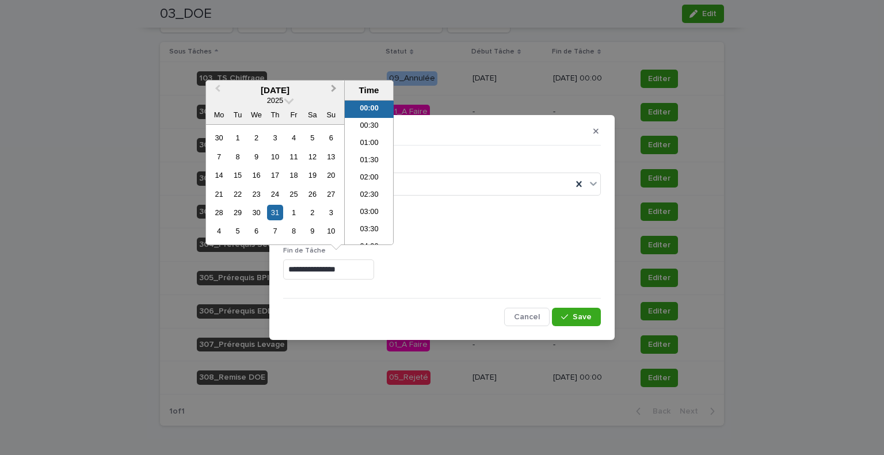
click at [333, 92] on button "Next Month" at bounding box center [335, 91] width 18 height 18
click at [272, 179] on div "14" at bounding box center [275, 175] width 16 height 16
type input "**********"
click at [585, 310] on button "Save" at bounding box center [576, 317] width 49 height 18
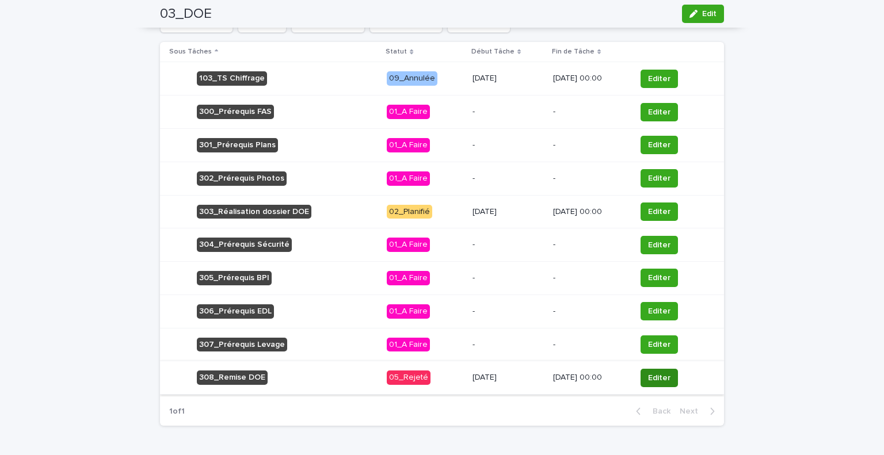
click at [657, 373] on span "Editer" at bounding box center [659, 378] width 22 height 12
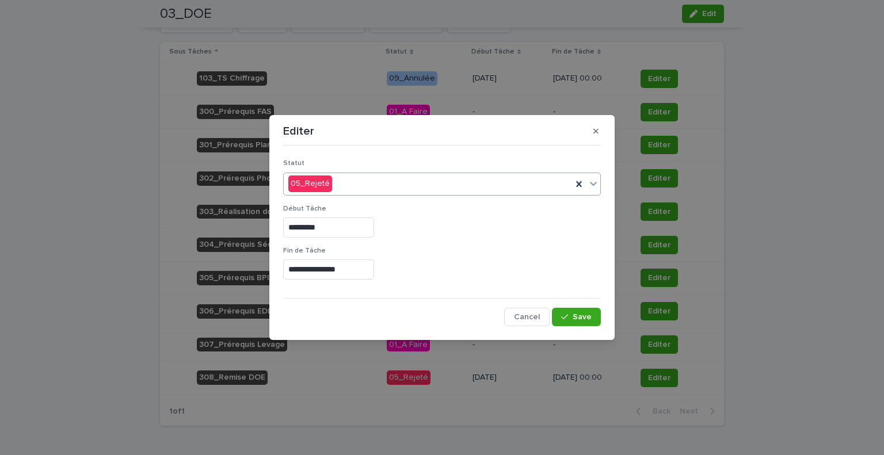
click at [389, 184] on div "05_Rejeté" at bounding box center [428, 183] width 288 height 19
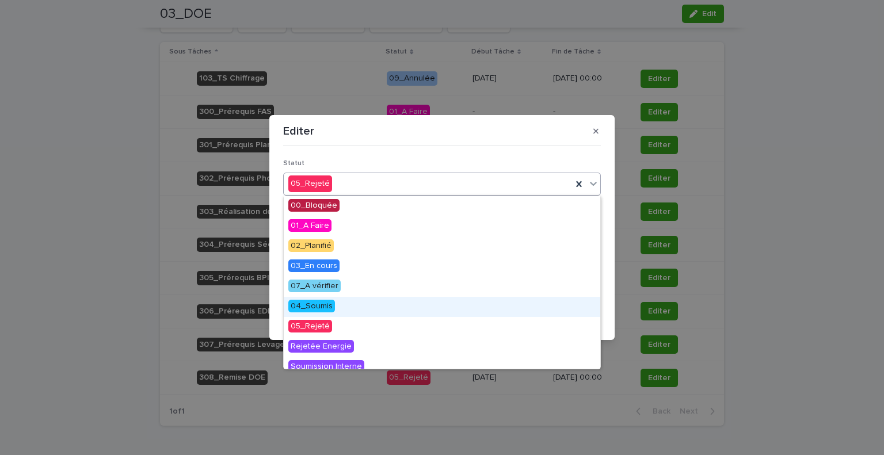
drag, startPoint x: 342, startPoint y: 295, endPoint x: 403, endPoint y: 329, distance: 69.3
click at [342, 306] on div "04_Soumis" at bounding box center [442, 307] width 317 height 20
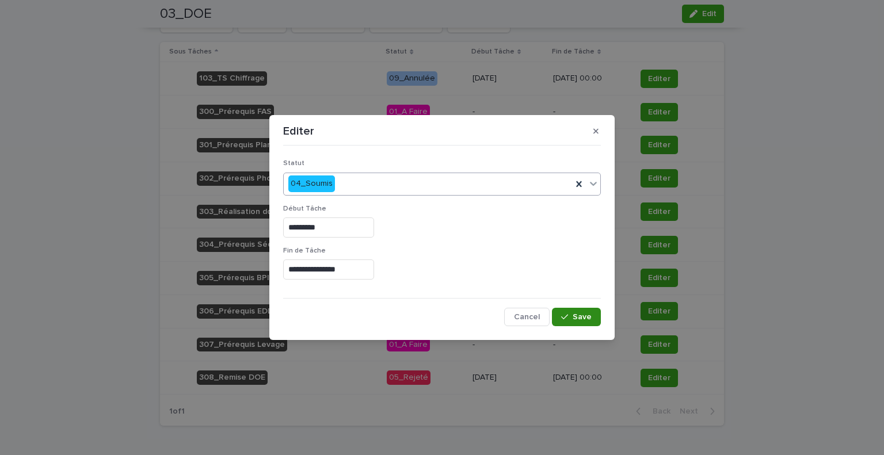
click at [580, 321] on button "Save" at bounding box center [576, 317] width 49 height 18
